Goal: Transaction & Acquisition: Purchase product/service

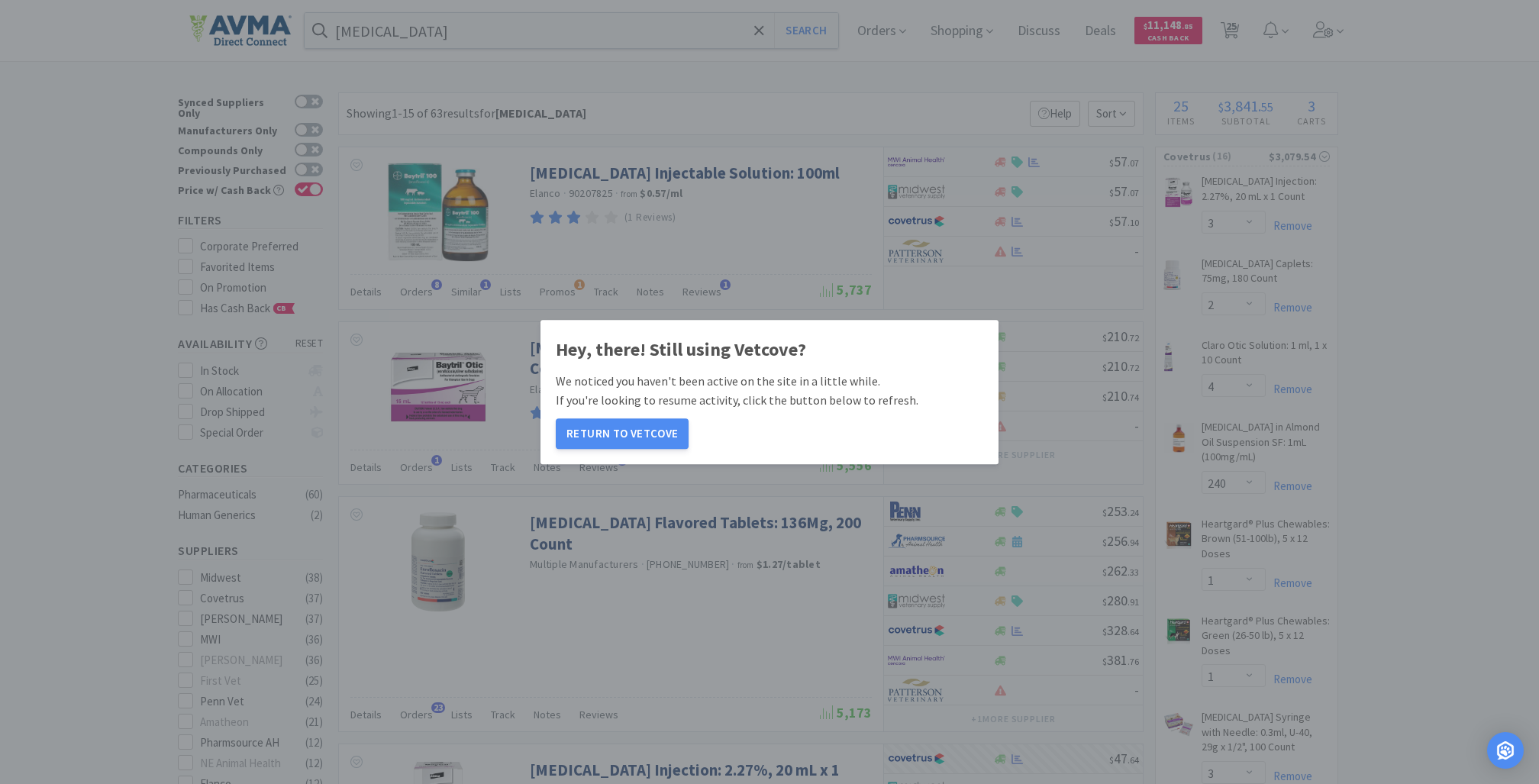
select select "3"
select select "2"
select select "4"
select select "240"
select select "1"
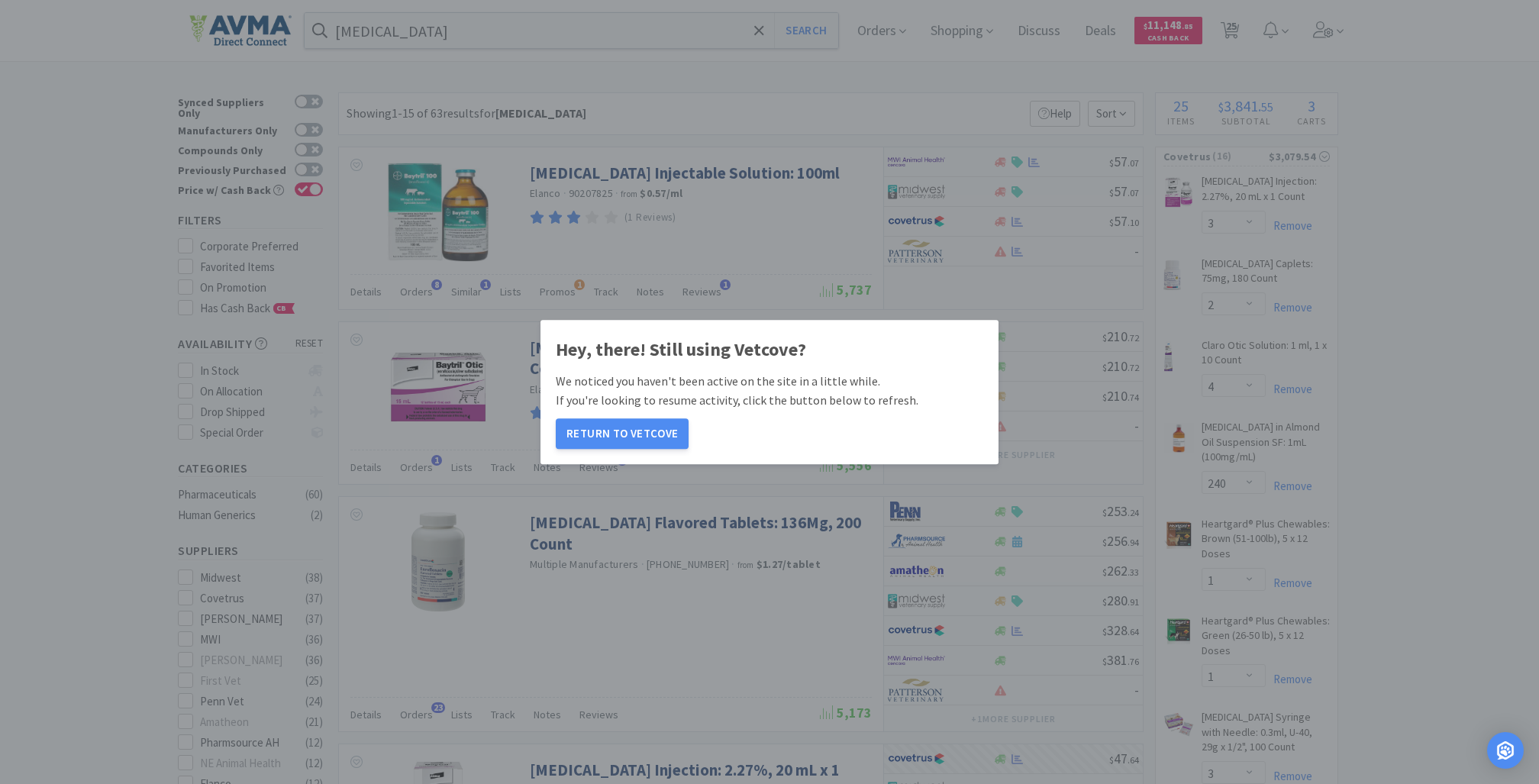
select select "1"
select select "3"
select select "4"
select select "1"
select select "6"
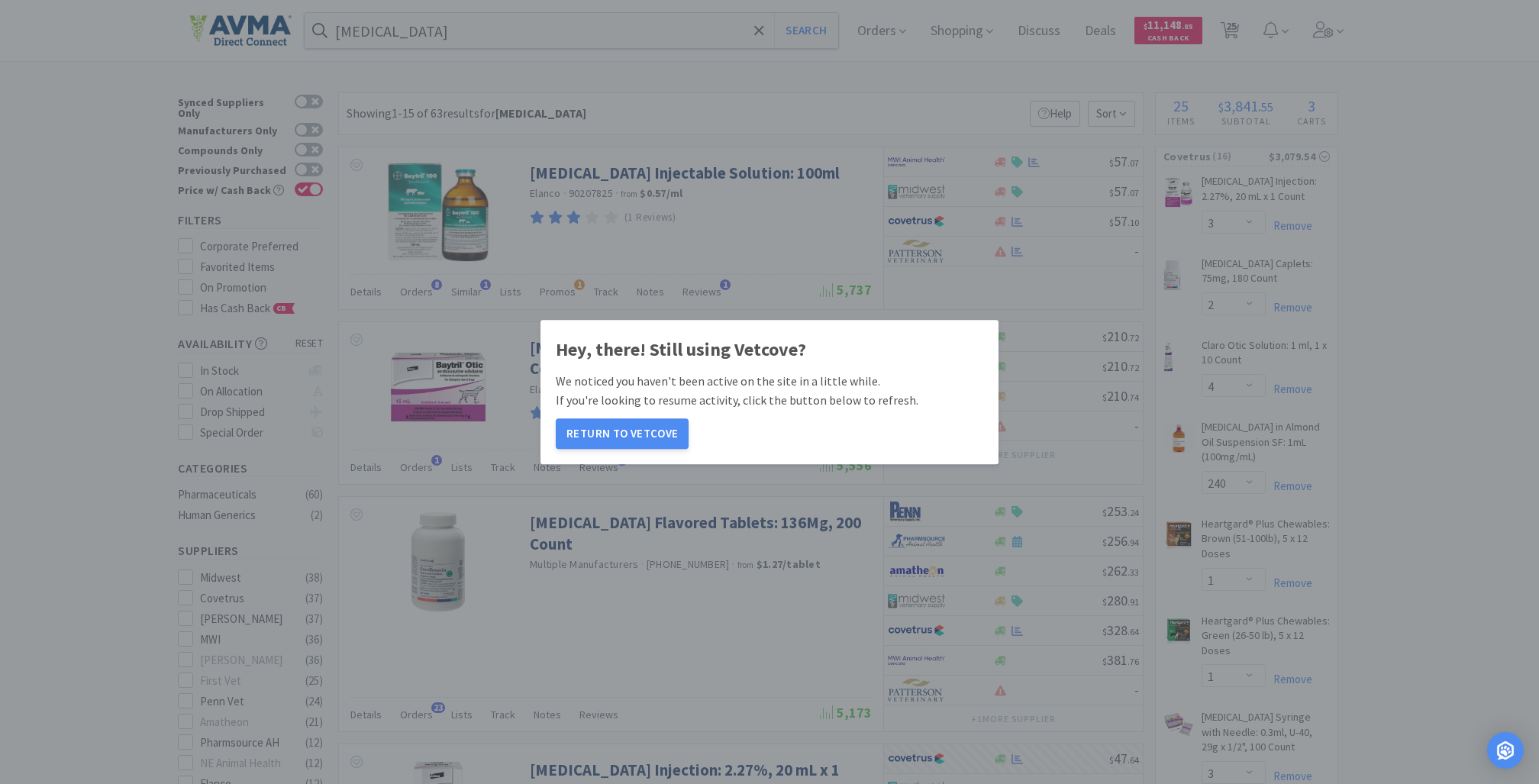
select select "3"
select select "4"
select select "2"
select select "50"
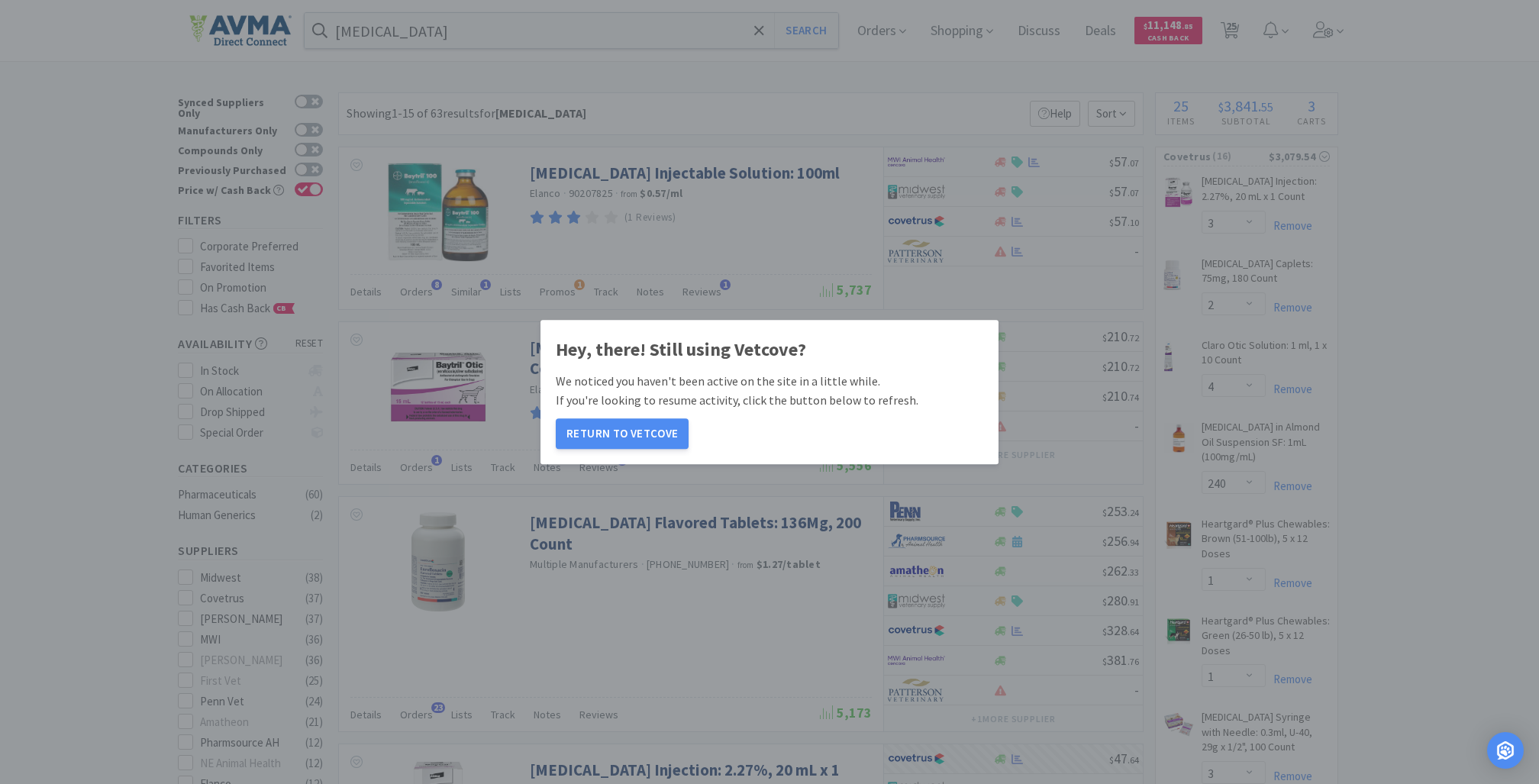
select select "3"
select select "2"
select select "5"
select select "1"
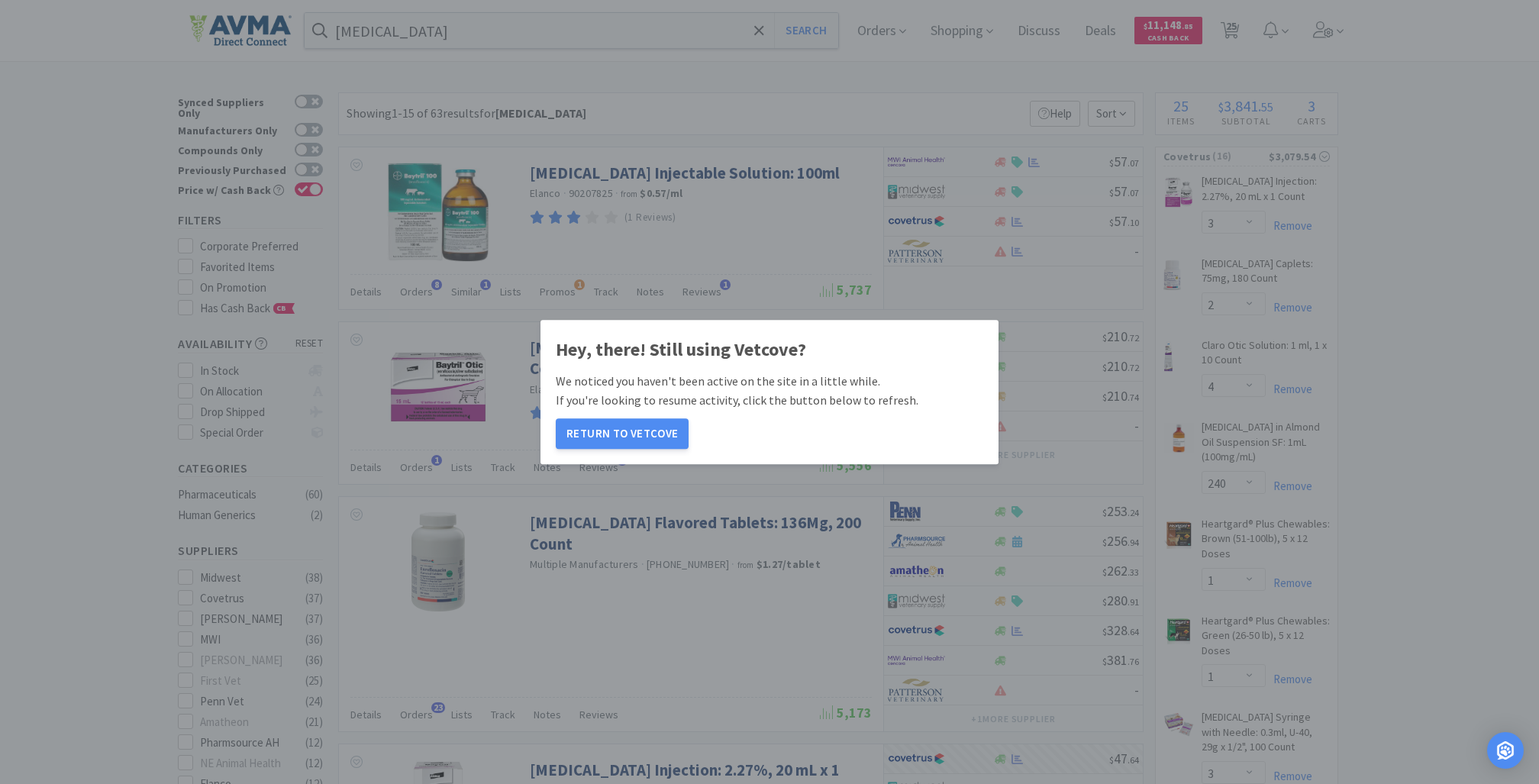
select select "2"
select select "6"
select select "12"
select select "1"
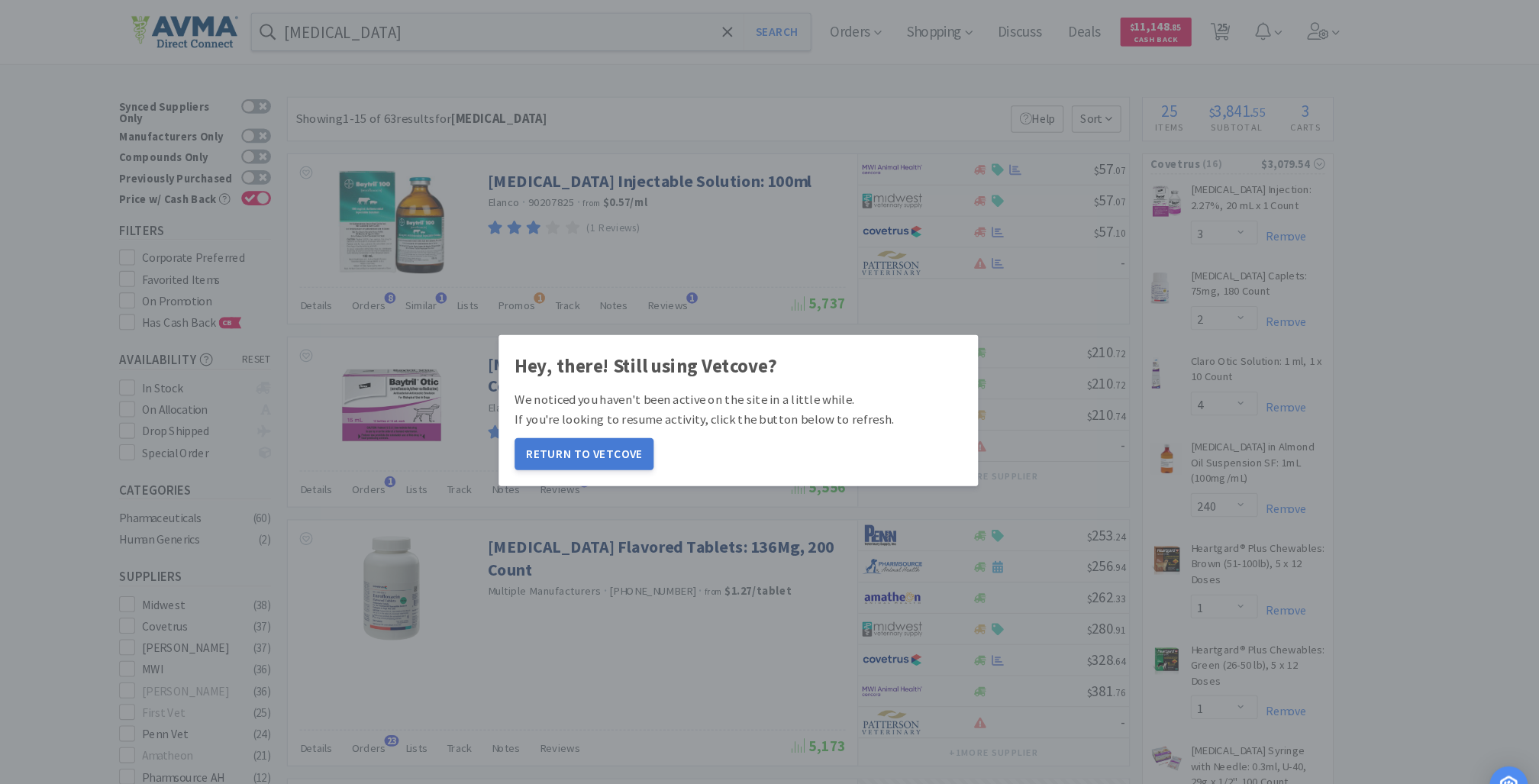
click at [600, 428] on button "Return to Vetcove" at bounding box center [622, 433] width 133 height 30
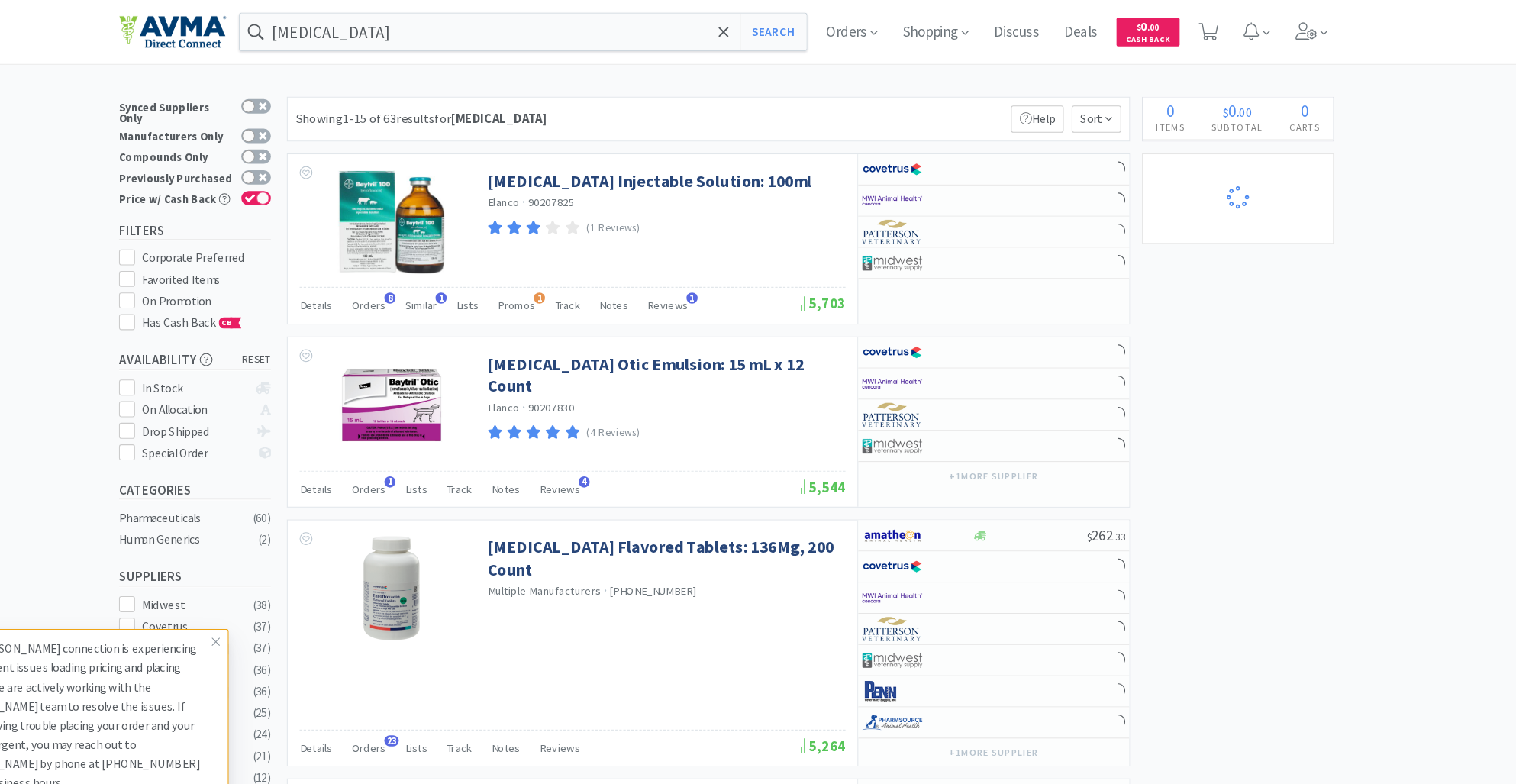
select select "2"
select select "5"
select select "1"
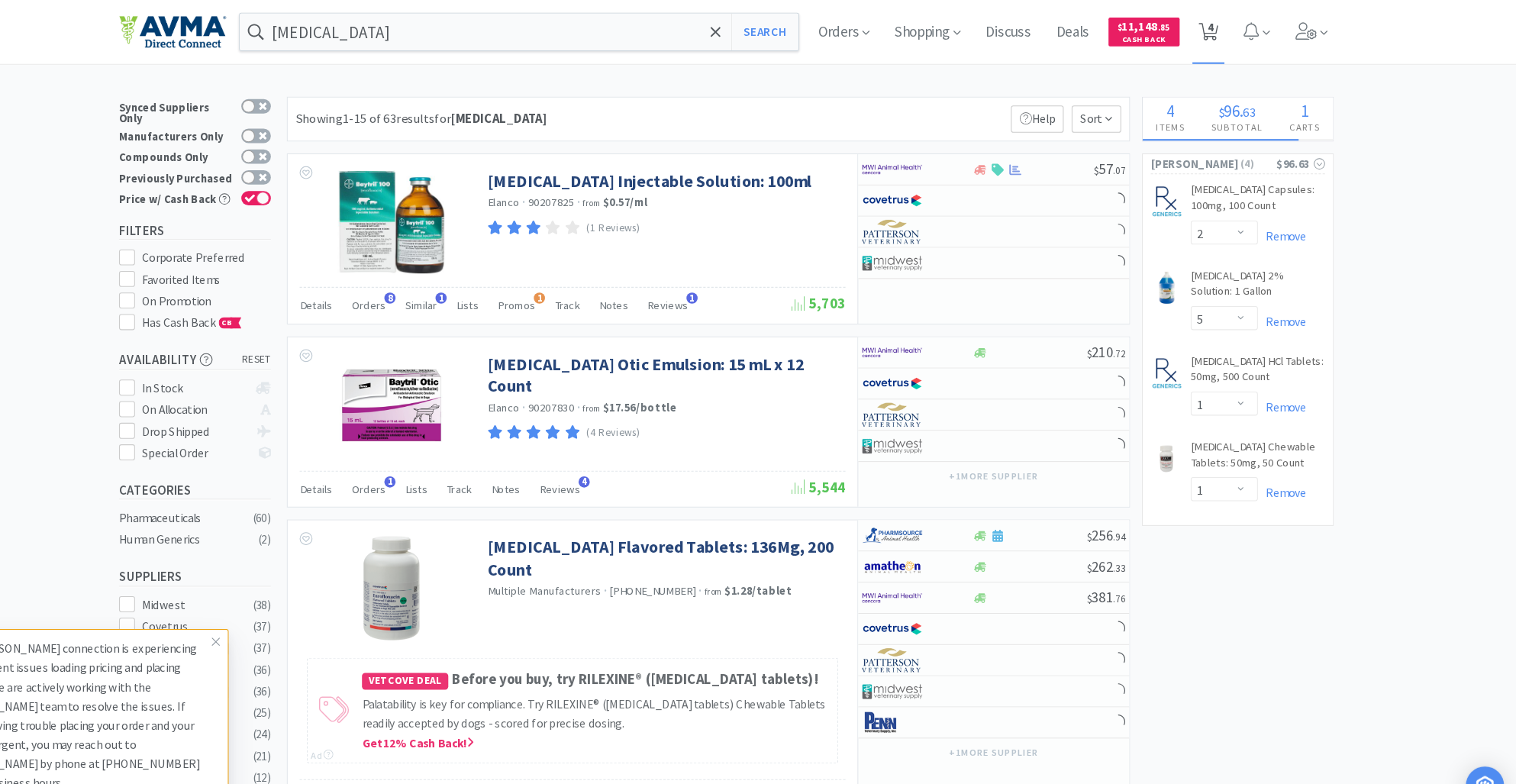
click at [1223, 30] on span "4" at bounding box center [1220, 26] width 6 height 61
select select "2"
select select "5"
select select "1"
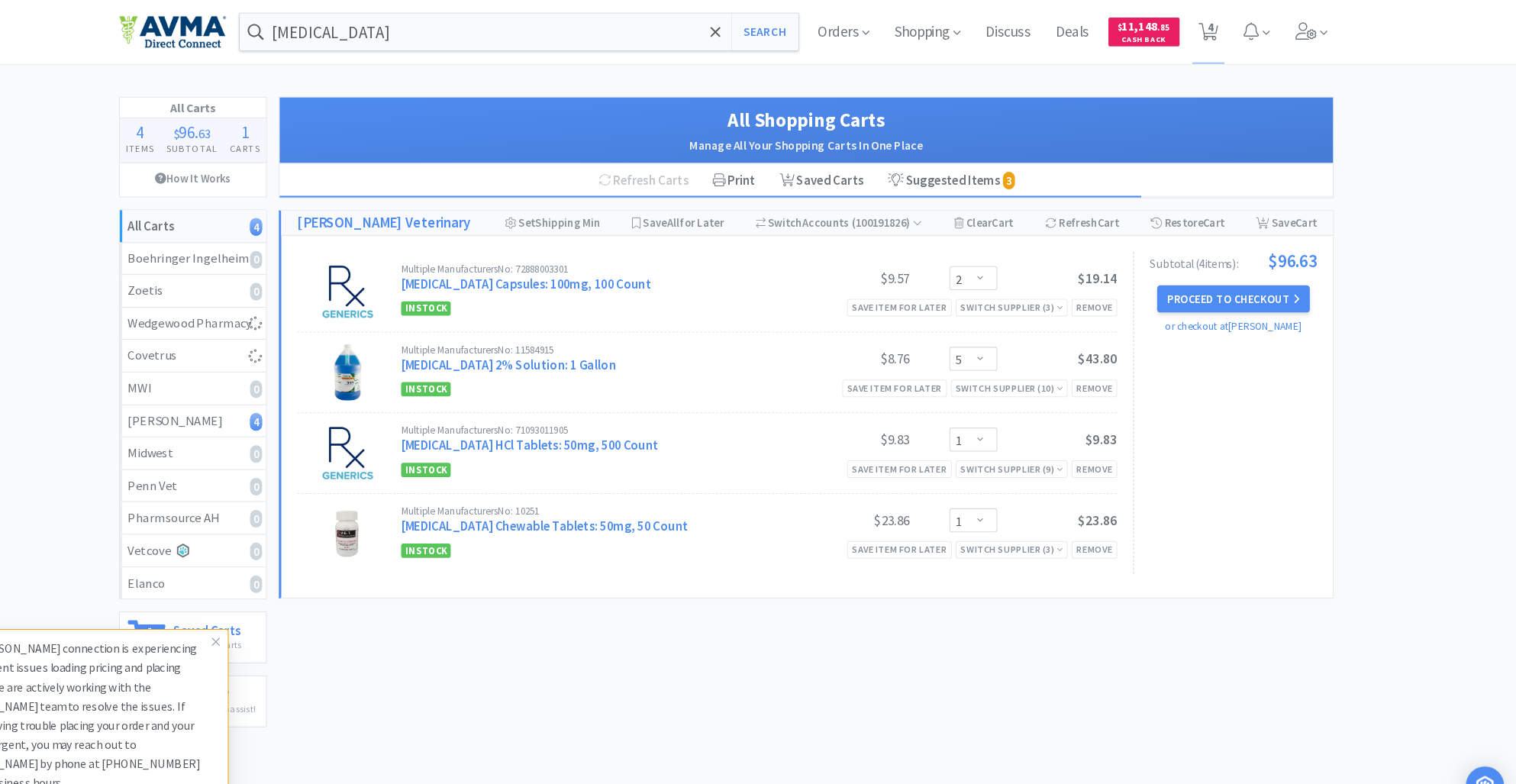
select select "3"
select select "2"
select select "4"
select select "1"
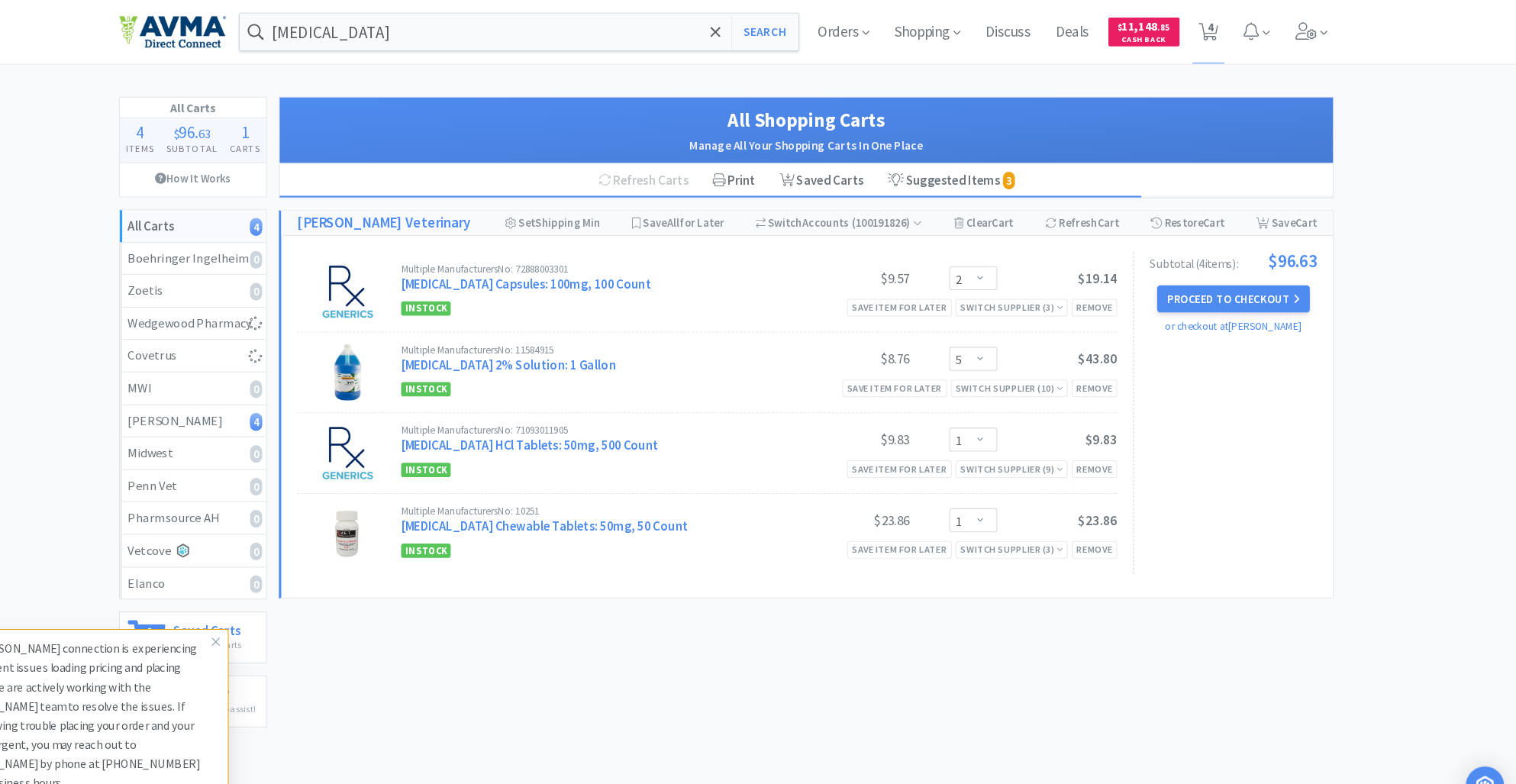
select select "3"
select select "4"
select select "1"
select select "6"
select select "3"
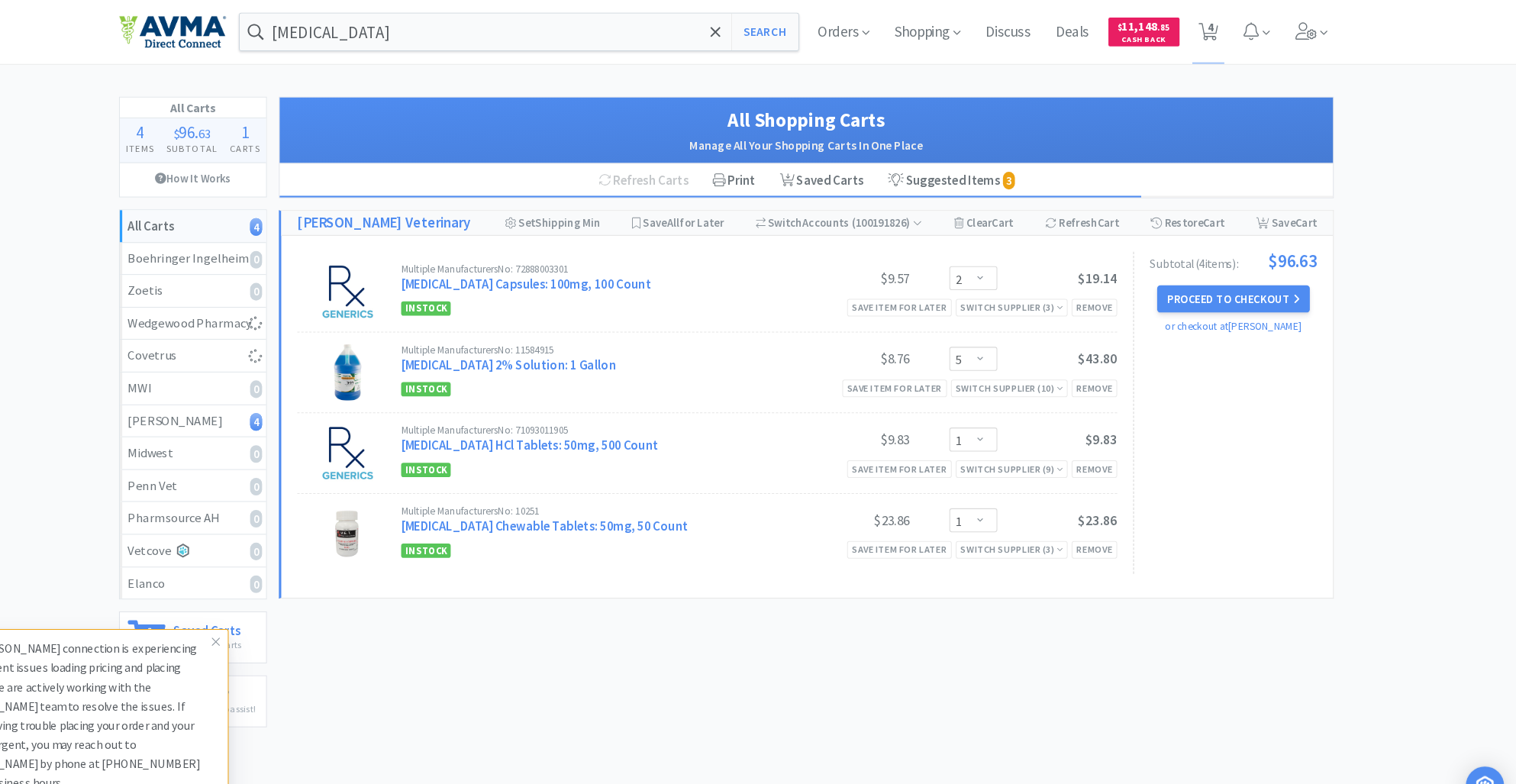
select select "4"
select select "2"
select select "50"
select select "3"
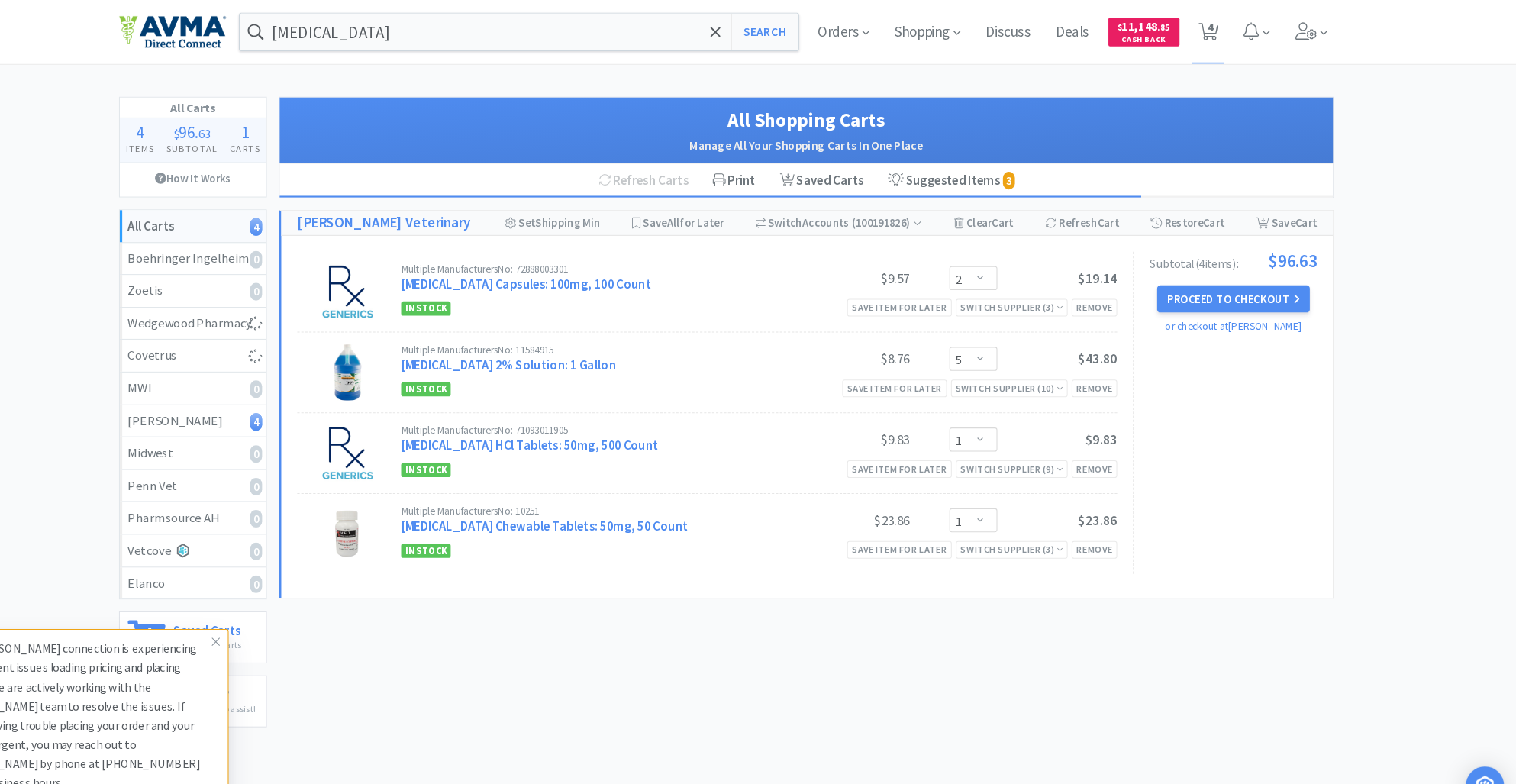
select select "240"
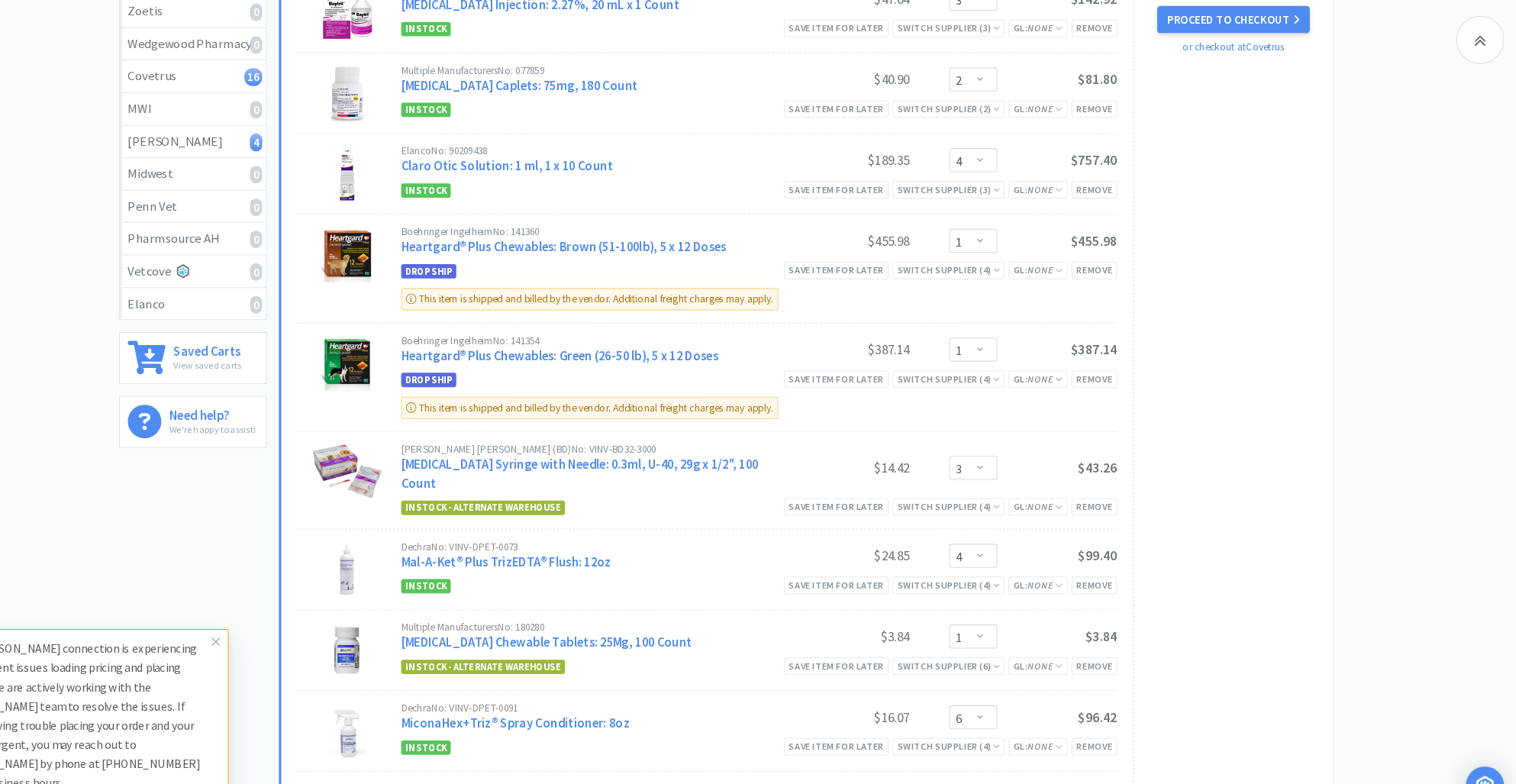
scroll to position [264, 0]
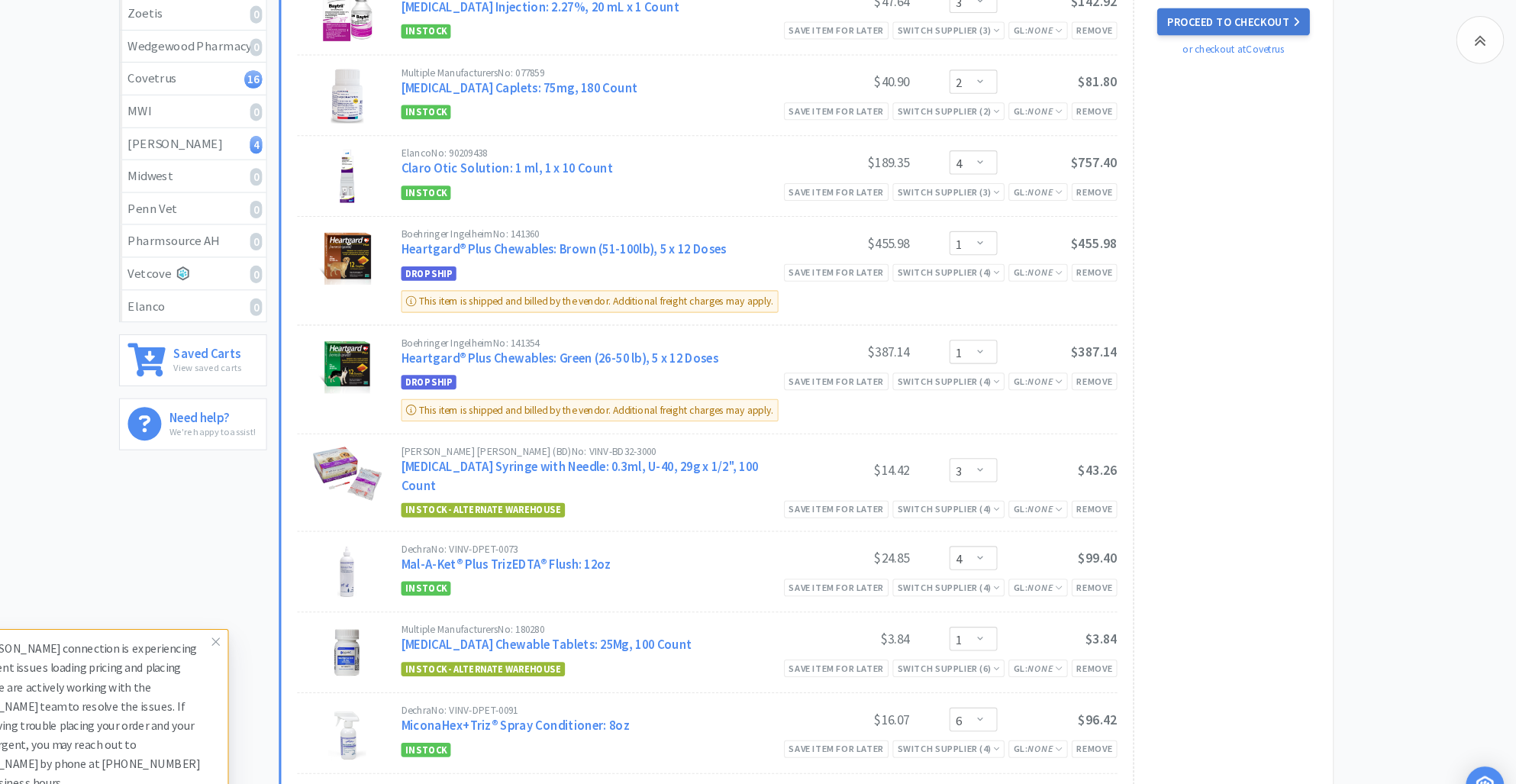
click at [1216, 33] on button "Proceed to Checkout" at bounding box center [1241, 20] width 145 height 26
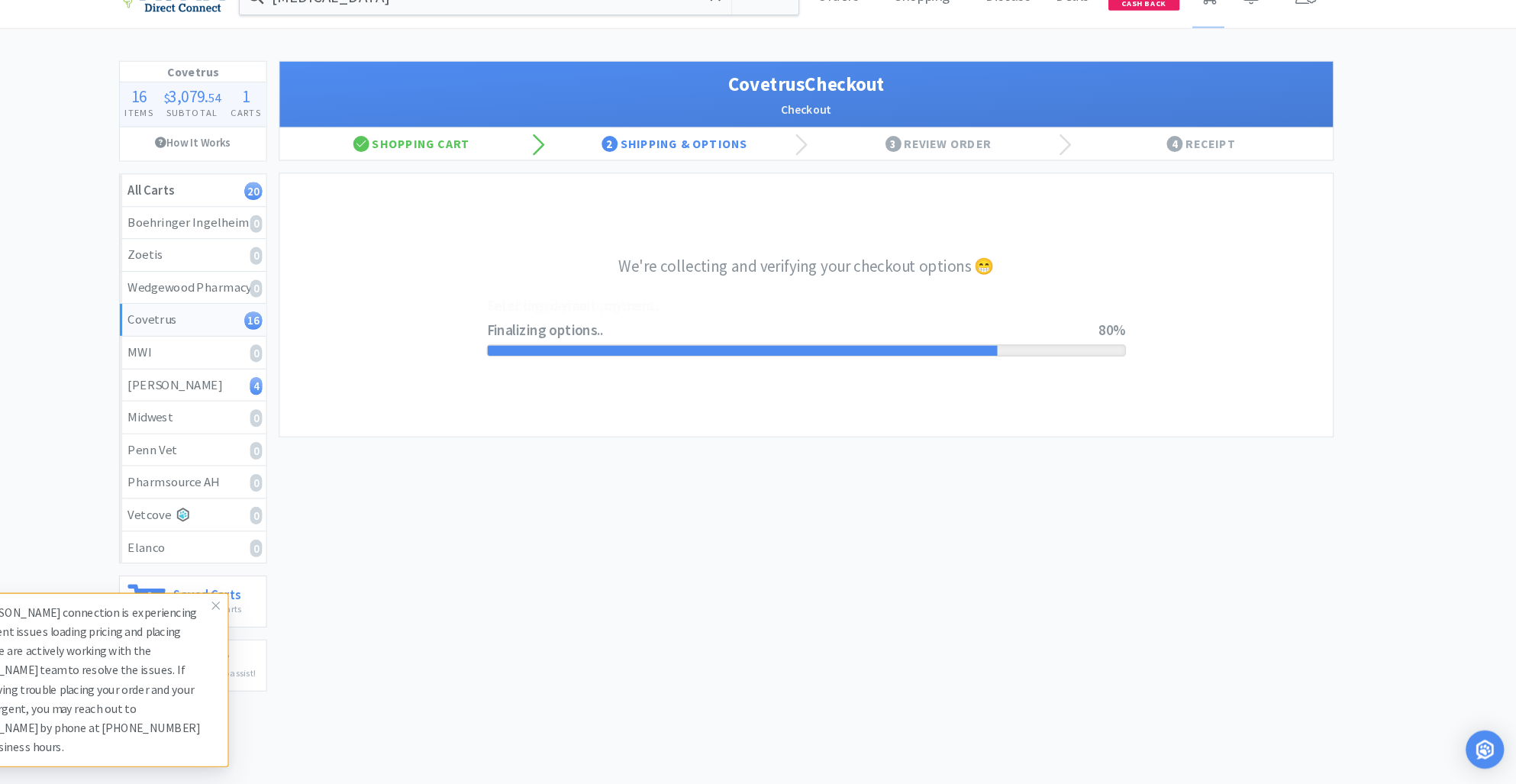
select select "ACCOUNT"
select select "cvt-standard-net"
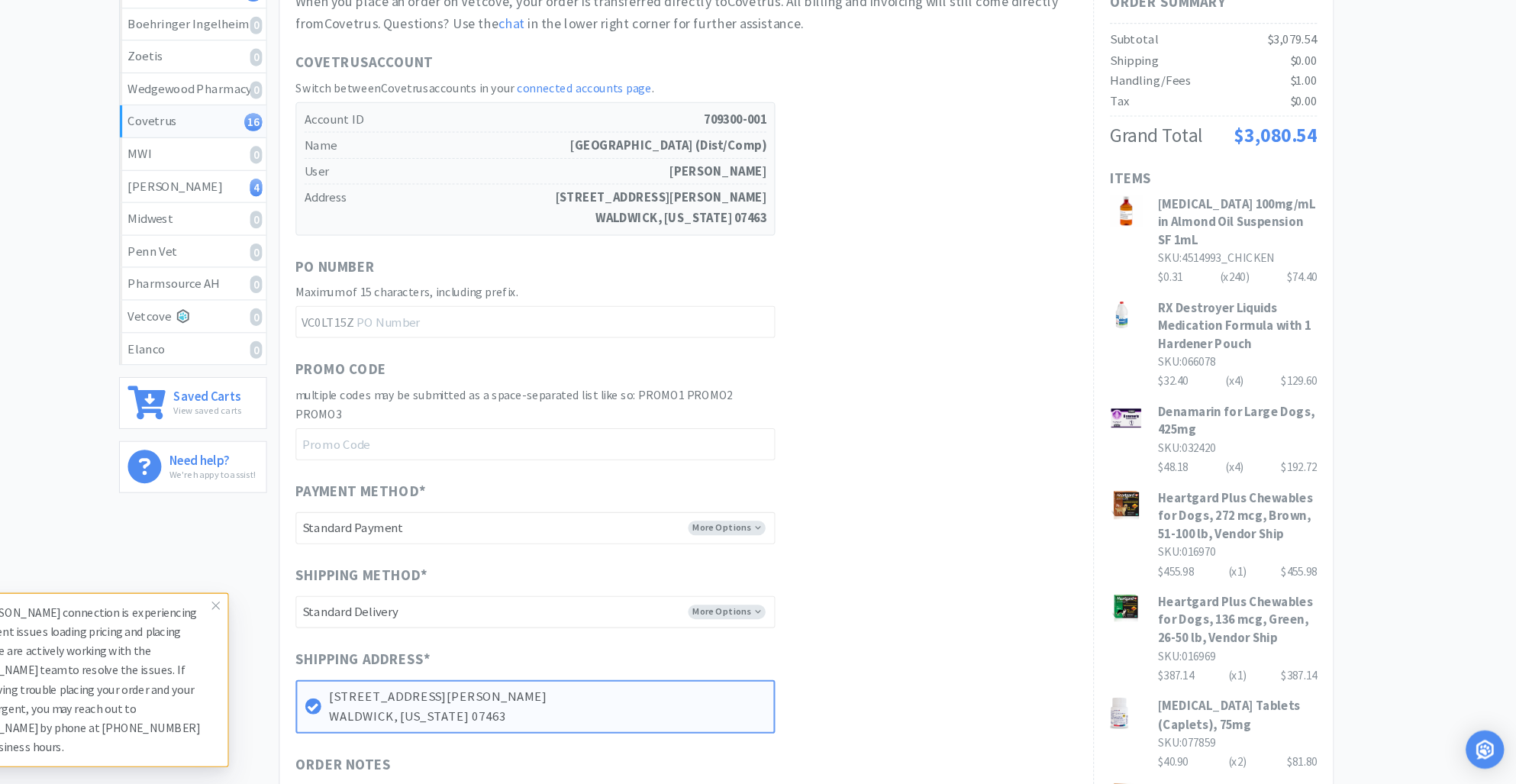
scroll to position [777, 0]
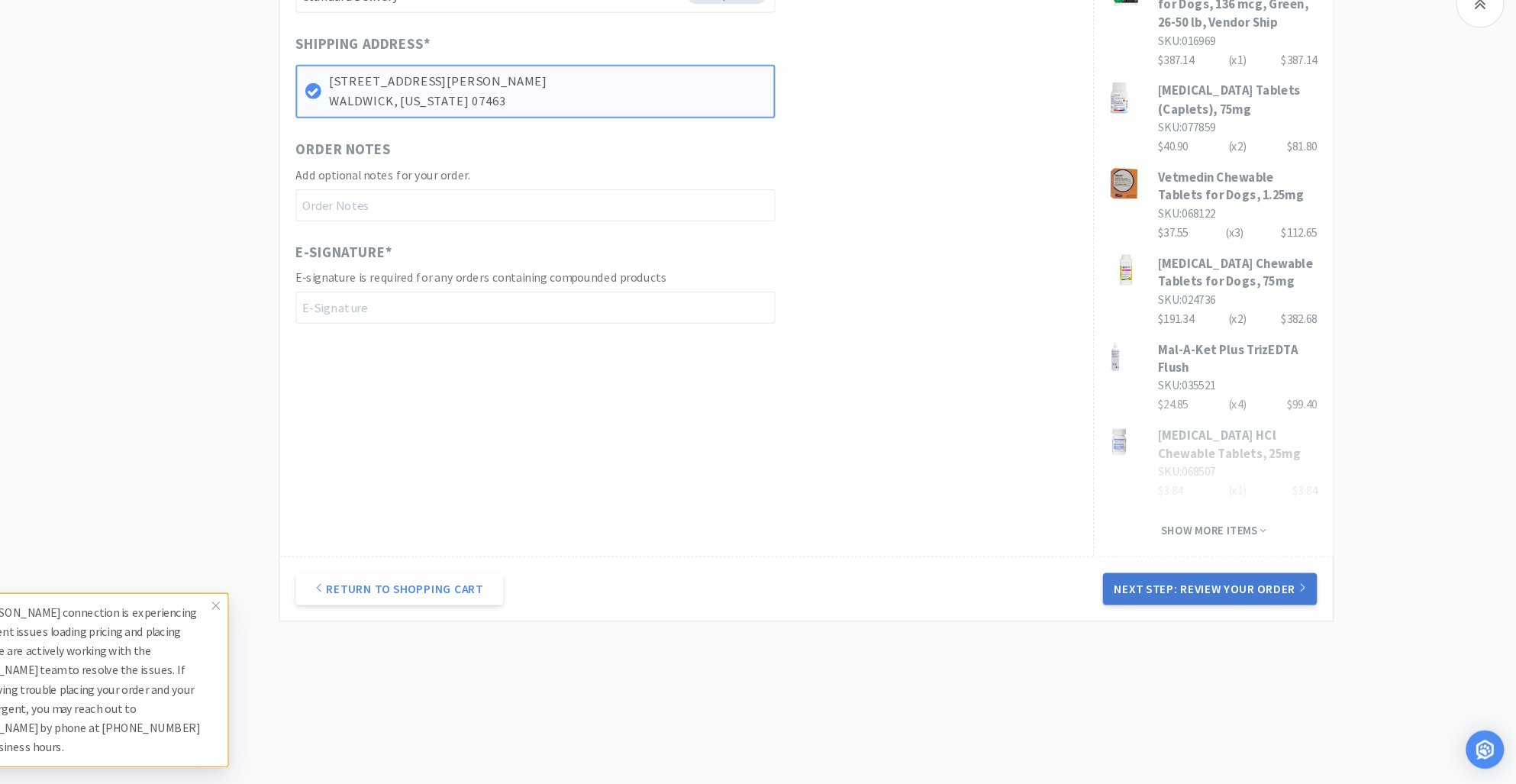
click at [1212, 585] on button "Next Step: Review Your Order" at bounding box center [1220, 596] width 205 height 30
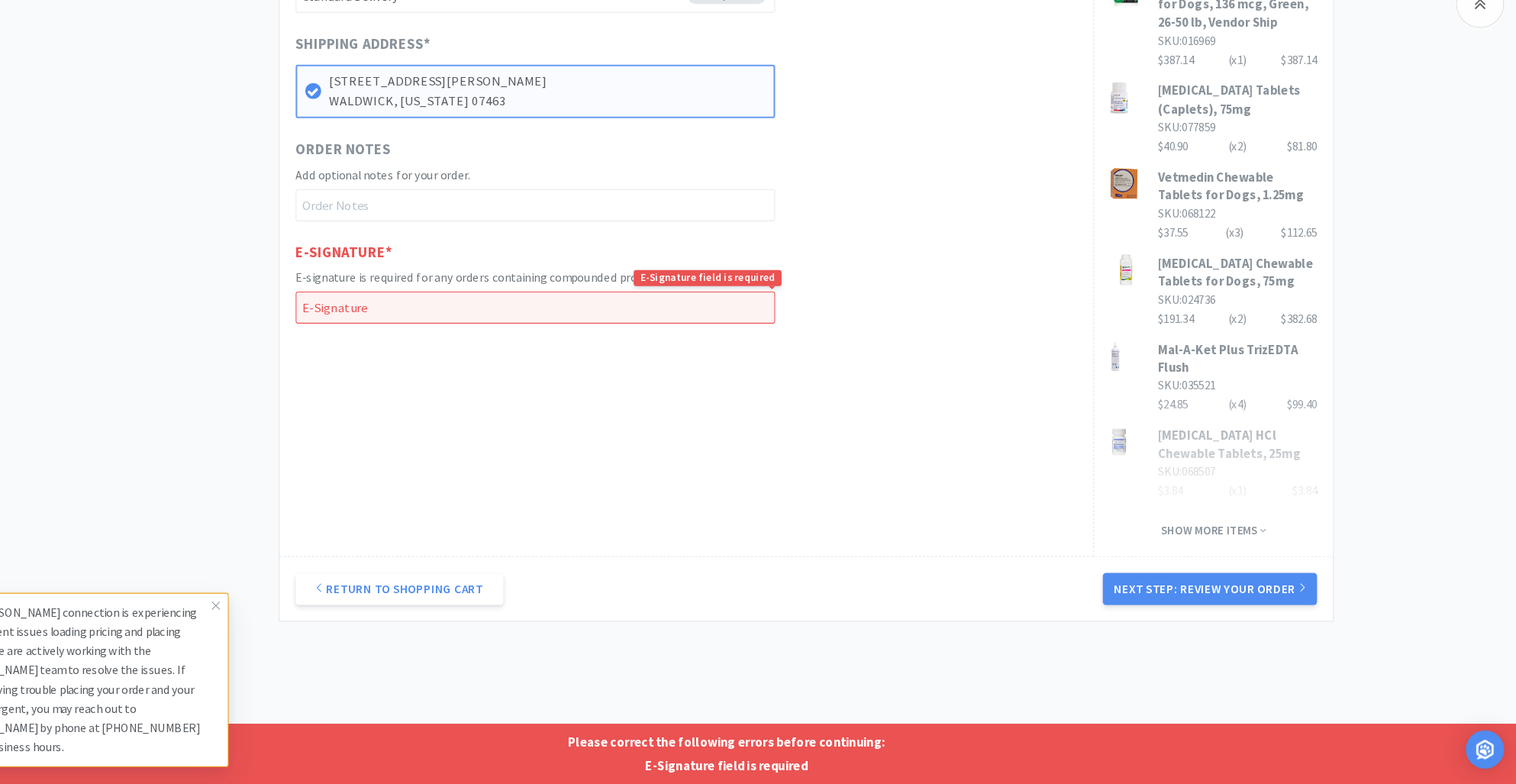
click at [374, 331] on input "text" at bounding box center [575, 328] width 458 height 30
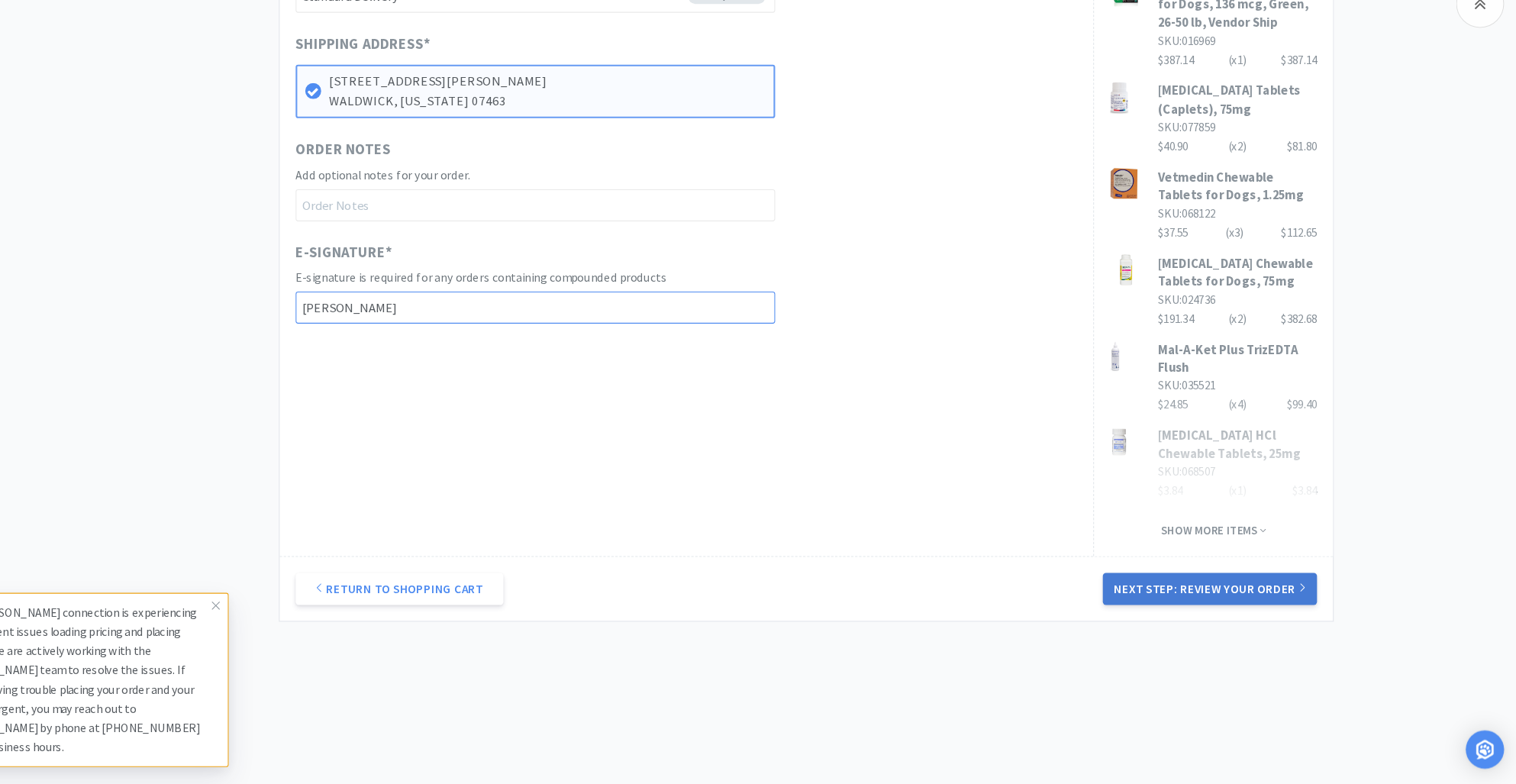
type input "b.karamacoski"
click at [1176, 584] on button "Next Step: Review Your Order" at bounding box center [1220, 596] width 205 height 30
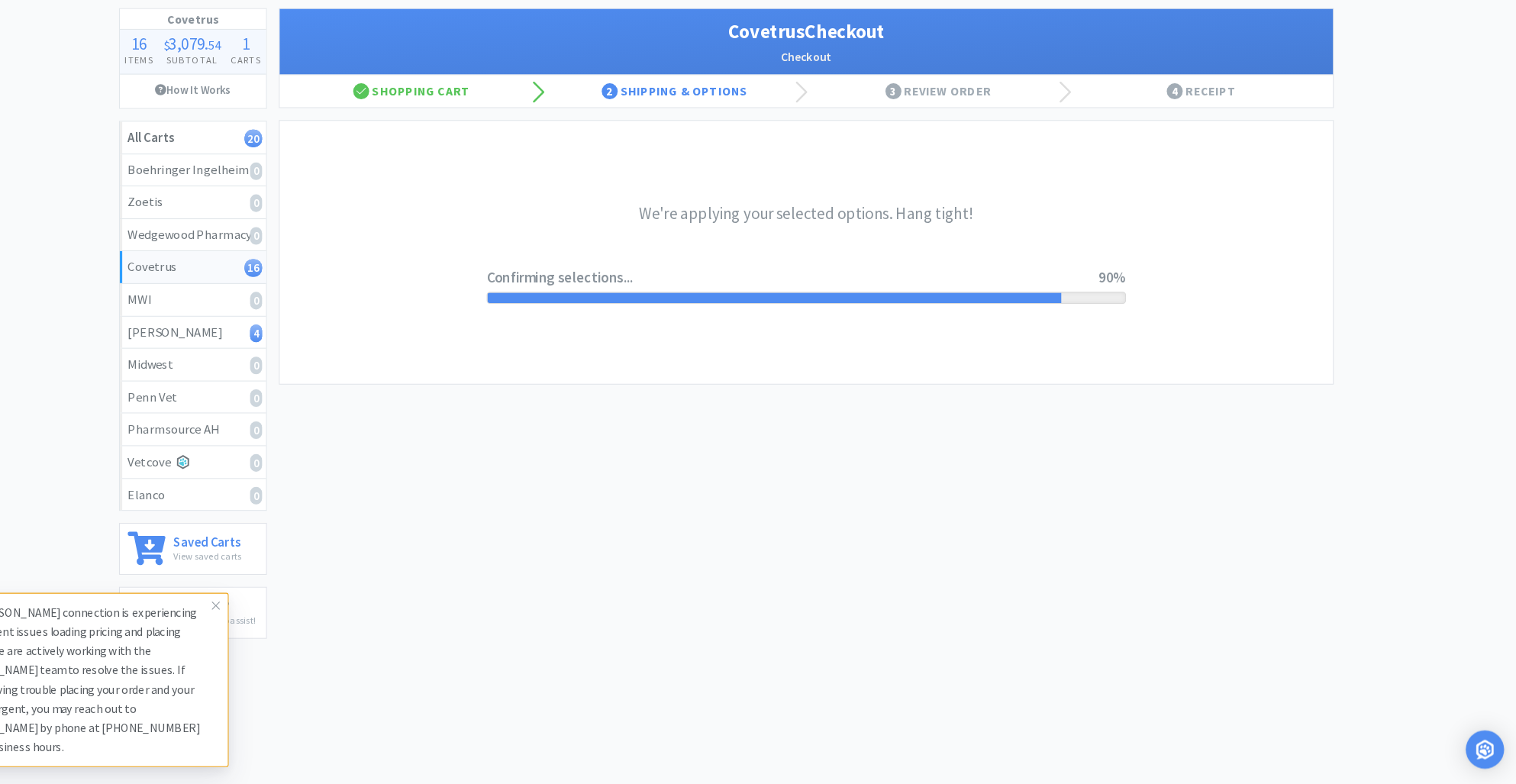
scroll to position [0, 0]
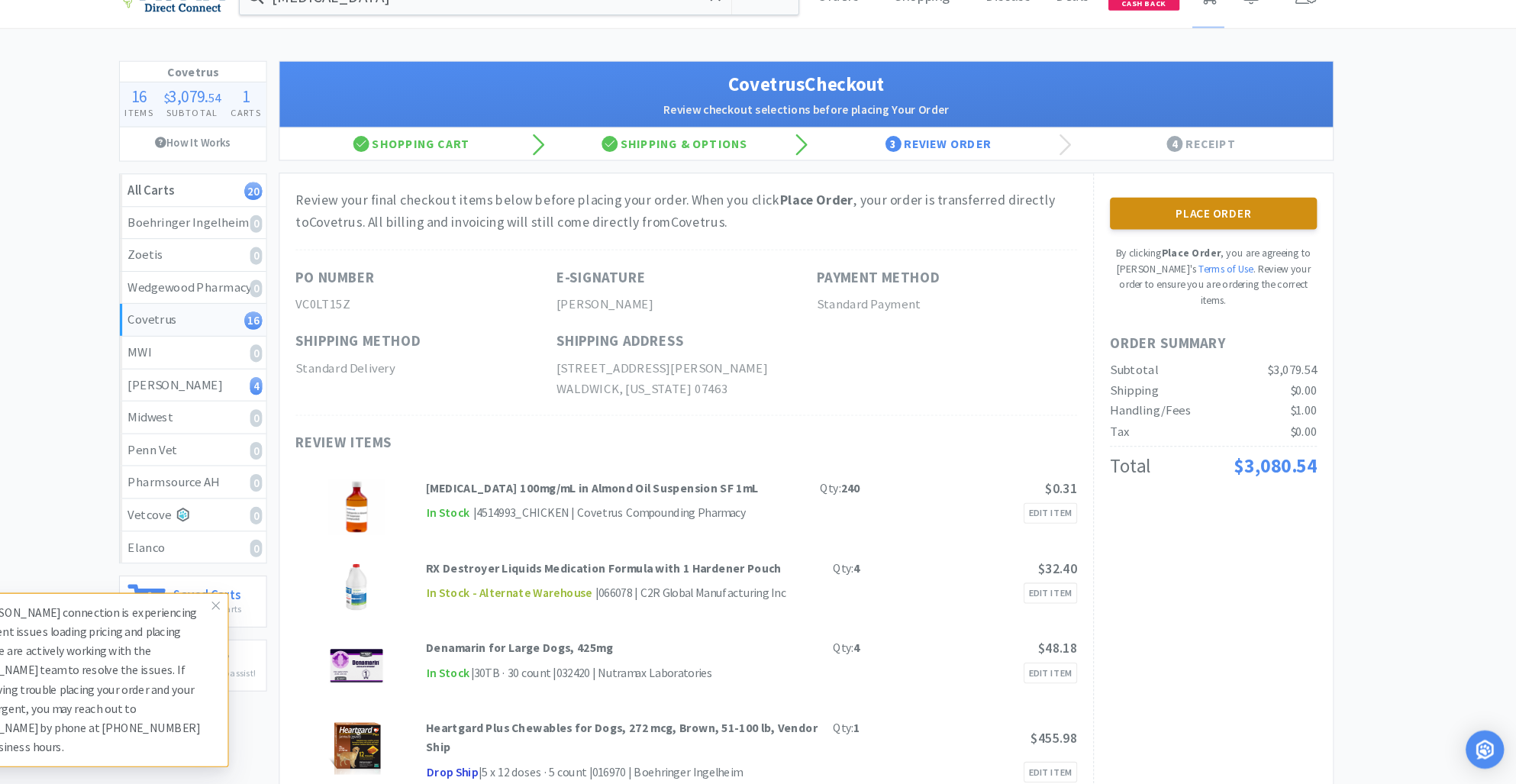
click at [1164, 247] on button "Place Order" at bounding box center [1223, 238] width 198 height 30
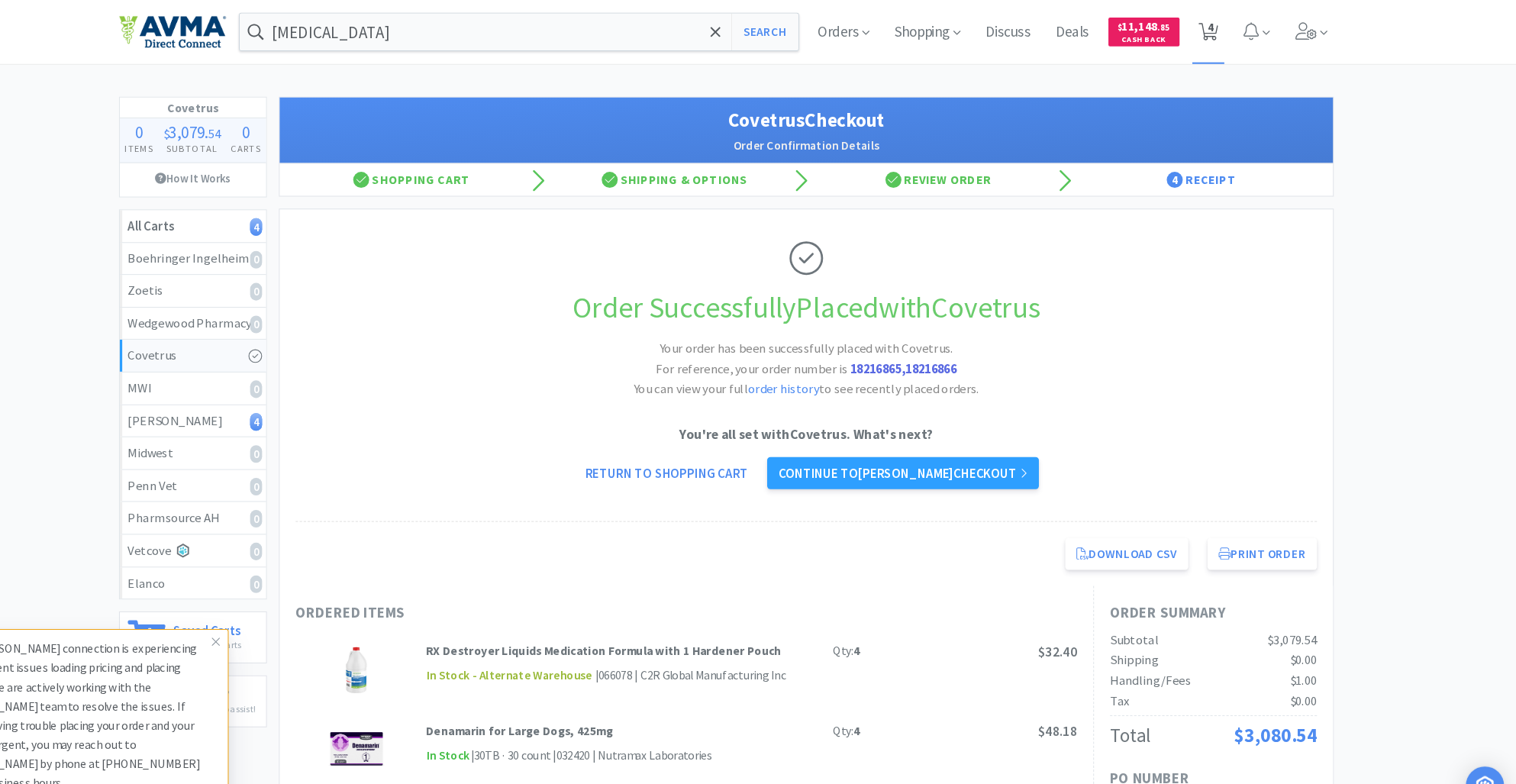
click at [1221, 30] on span "4" at bounding box center [1220, 26] width 6 height 61
select select "2"
select select "5"
select select "1"
